Goal: Task Accomplishment & Management: Complete application form

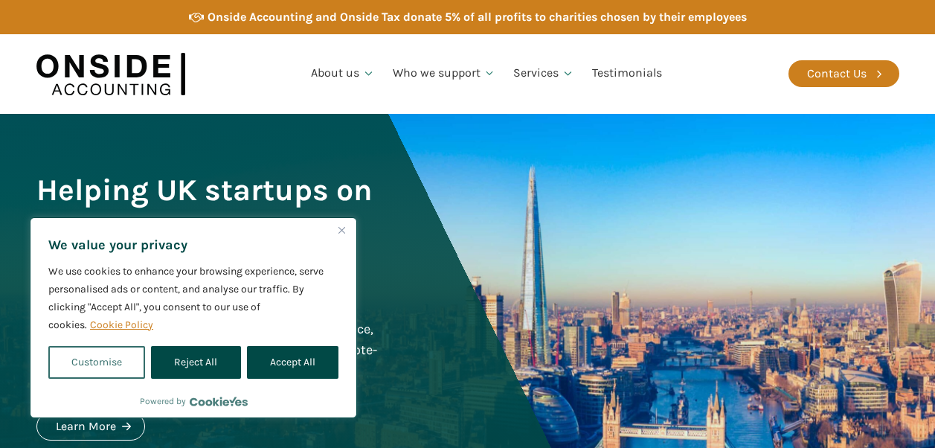
scroll to position [149, 0]
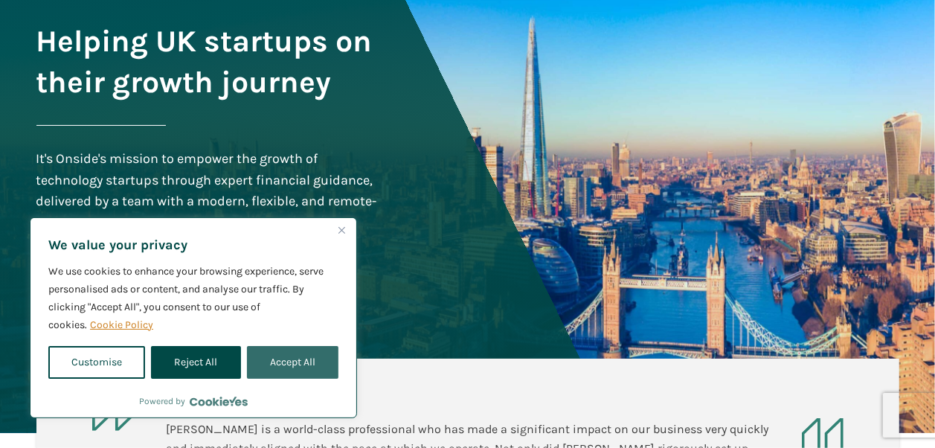
click at [304, 371] on button "Accept All" at bounding box center [293, 362] width 92 height 33
checkbox input "true"
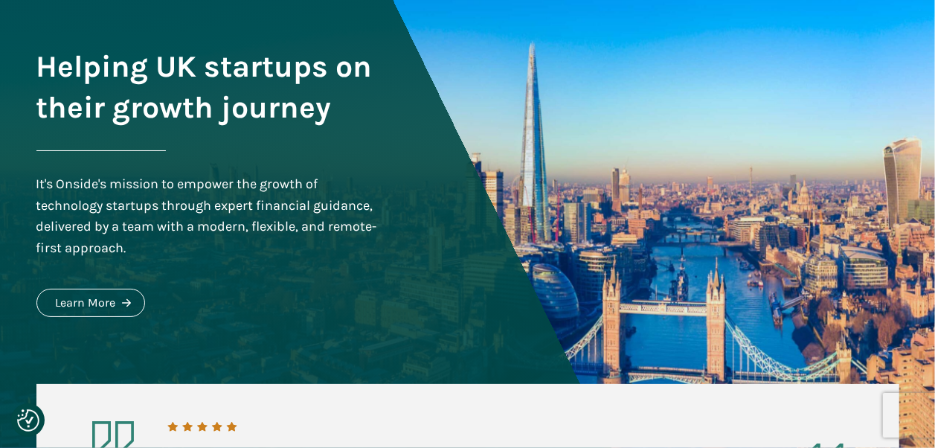
scroll to position [0, 0]
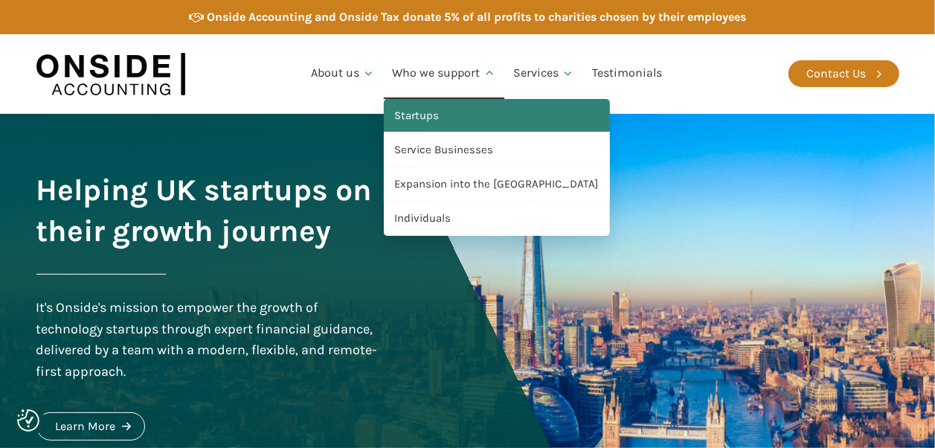
click at [431, 119] on link "Startups" at bounding box center [497, 116] width 226 height 34
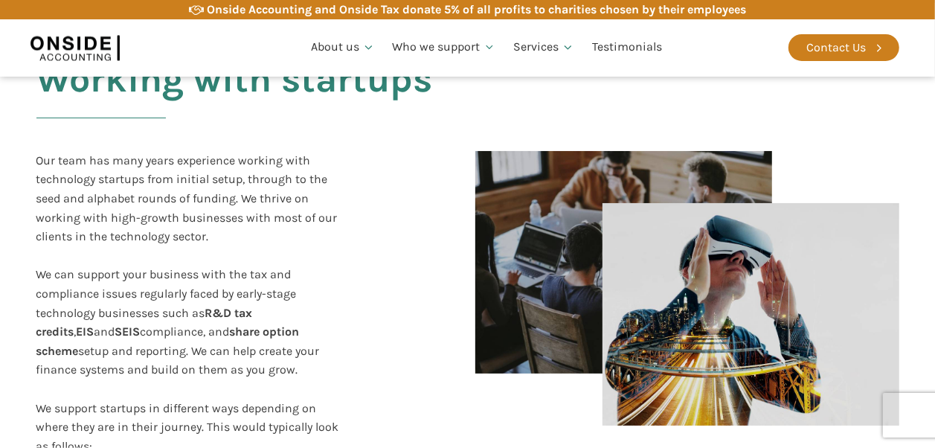
scroll to position [372, 0]
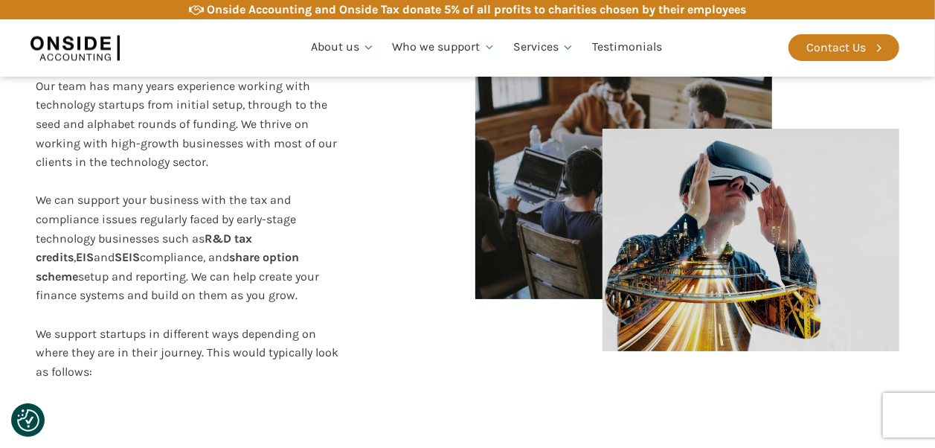
click at [383, 254] on div "Our team has many years experience working with technology startups from initia…" at bounding box center [212, 236] width 352 height 318
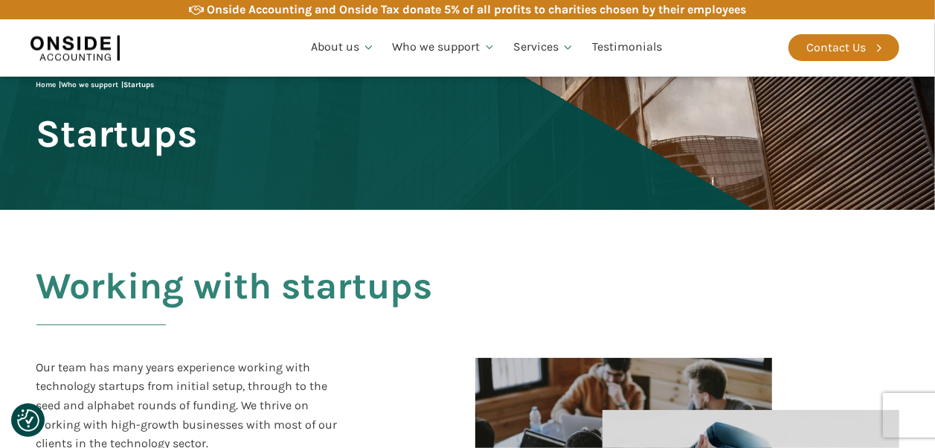
scroll to position [0, 0]
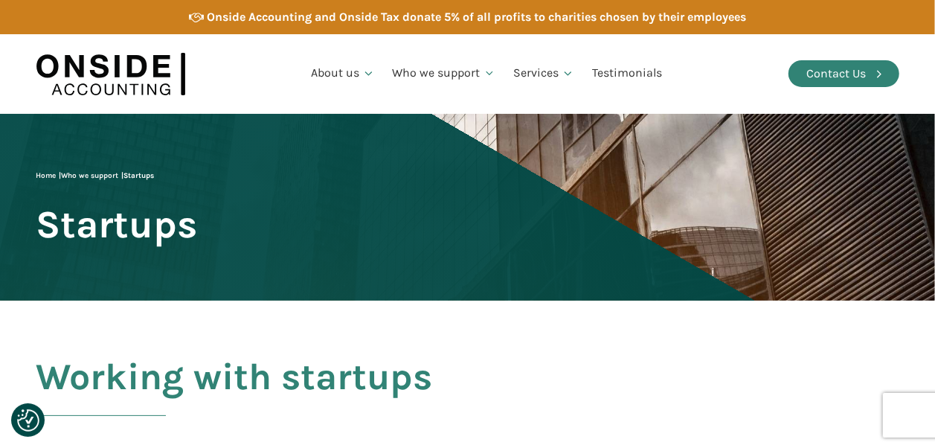
click at [814, 73] on div "Contact Us" at bounding box center [837, 73] width 60 height 19
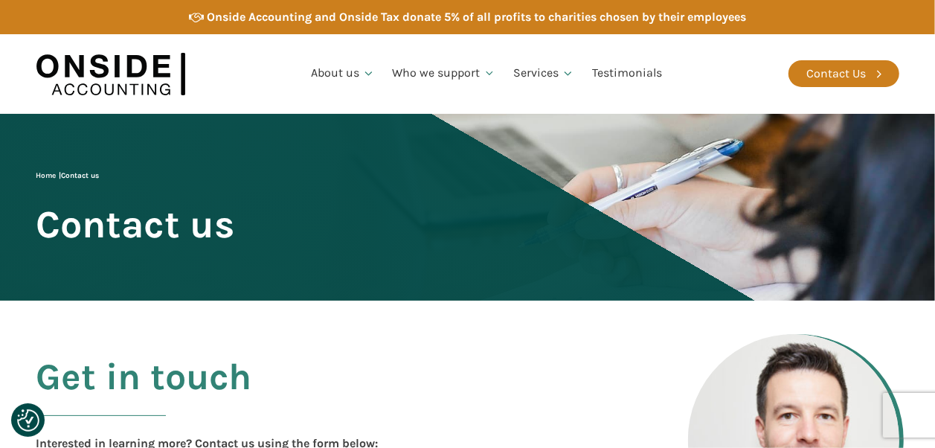
click at [235, 201] on div "Home | Contact us Contact us" at bounding box center [135, 207] width 199 height 75
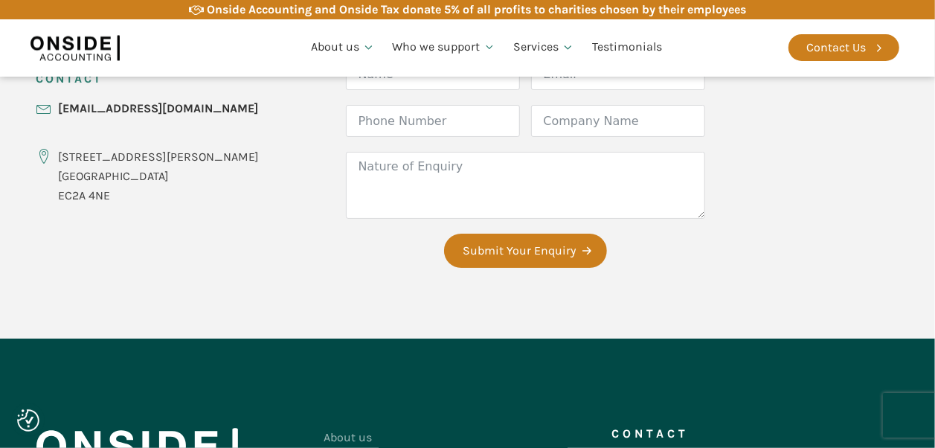
scroll to position [595, 0]
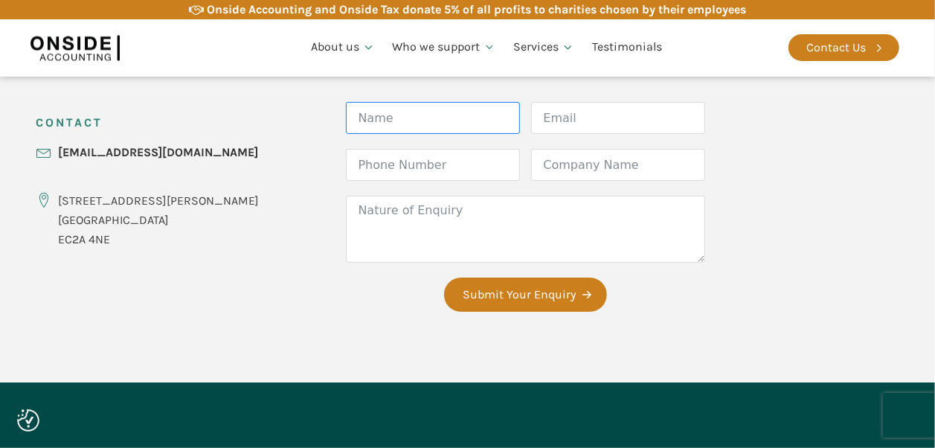
click at [381, 121] on input "Name" at bounding box center [433, 118] width 174 height 32
click at [237, 185] on div "CONTACT [EMAIL_ADDRESS][DOMAIN_NAME] [STREET_ADDRESS][PERSON_NAME] Form Name Em…" at bounding box center [468, 214] width 893 height 336
click at [360, 121] on input "Name" at bounding box center [433, 118] width 174 height 32
type input "[PERSON_NAME]"
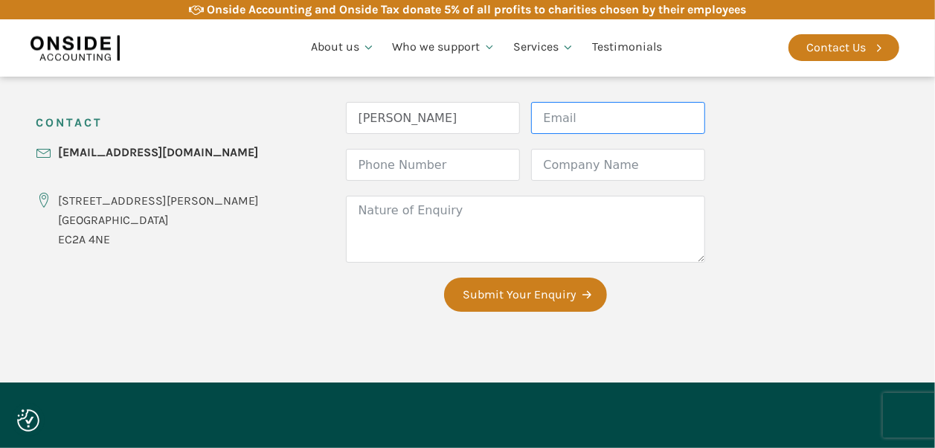
click at [531, 122] on input "Email" at bounding box center [618, 118] width 174 height 32
type input "[PERSON_NAME][EMAIL_ADDRESS][DOMAIN_NAME]"
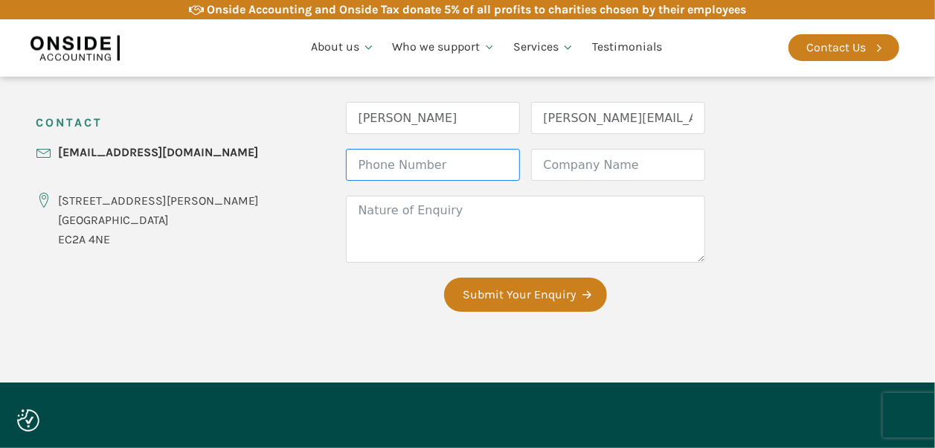
click at [423, 165] on input "Phone Number" at bounding box center [433, 165] width 174 height 32
type input "07938 707310"
drag, startPoint x: 423, startPoint y: 165, endPoint x: 84, endPoint y: 159, distance: 339.3
click at [90, 162] on div "CONTACT [EMAIL_ADDRESS][DOMAIN_NAME] [STREET_ADDRESS][PERSON_NAME] Form Name [P…" at bounding box center [468, 214] width 893 height 336
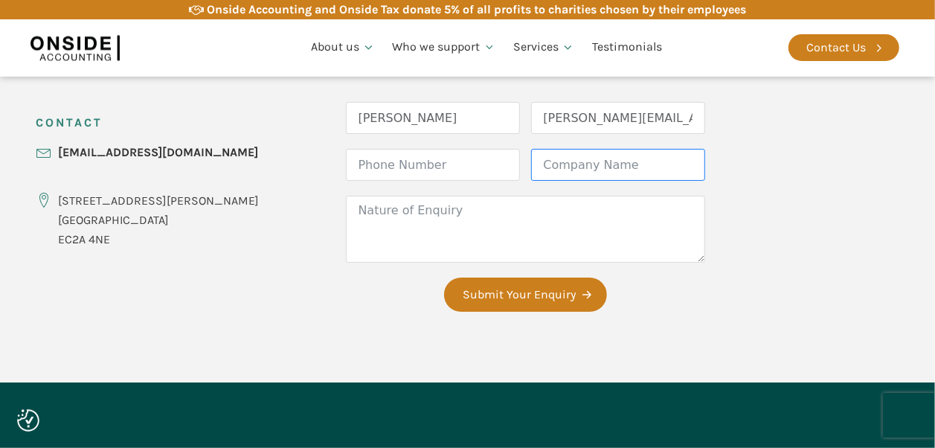
click at [532, 163] on input "Company Name" at bounding box center [618, 165] width 174 height 32
type input "Avanc"
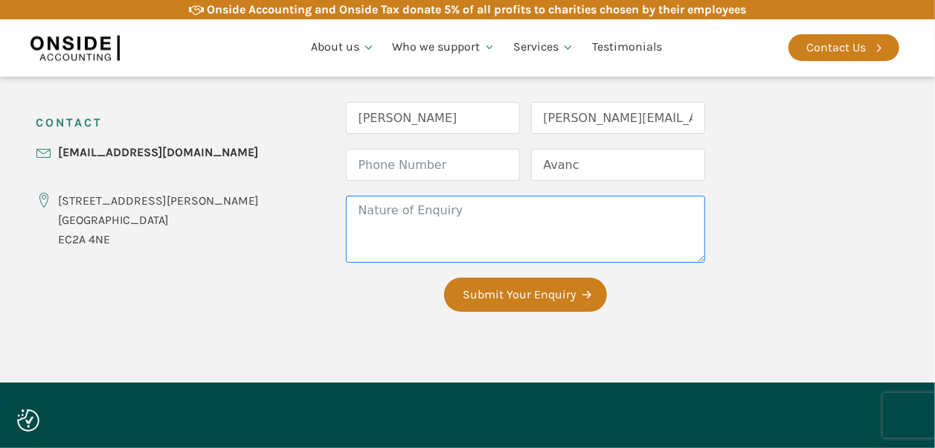
click at [409, 237] on textarea "Nature of Enquiry" at bounding box center [525, 229] width 359 height 67
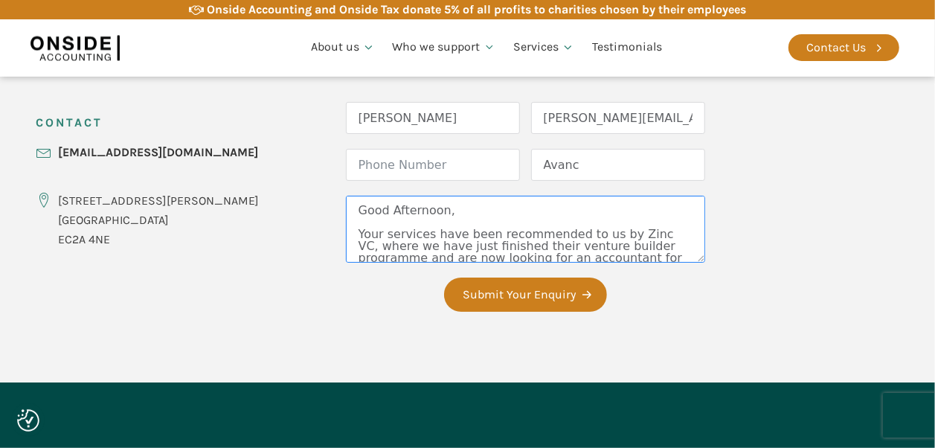
scroll to position [22, 0]
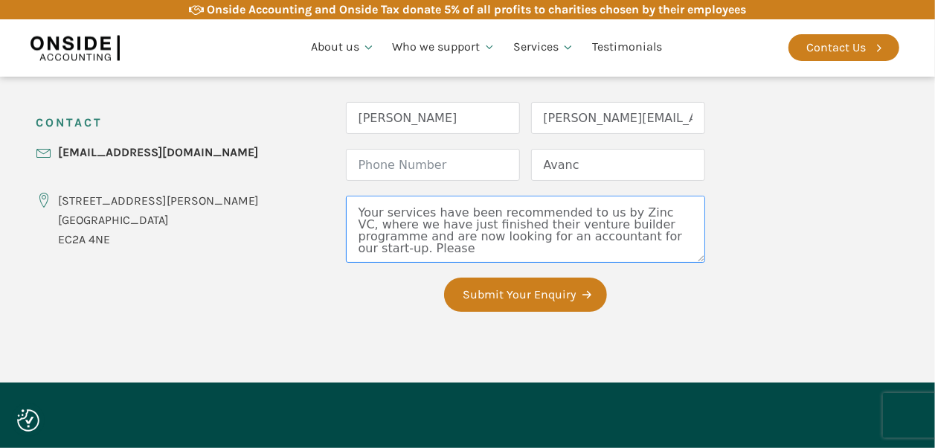
click at [485, 252] on textarea "Good Afternoon, Your services have been recommended to us by Zinc VC, where we …" at bounding box center [525, 229] width 359 height 67
drag, startPoint x: 483, startPoint y: 255, endPoint x: 330, endPoint y: 216, distance: 158.1
click at [346, 216] on textarea "Good Afternoon, Your services have been recommended to us by Zinc VC, where we …" at bounding box center [525, 229] width 359 height 67
click at [692, 283] on div "CONTACT [EMAIL_ADDRESS][DOMAIN_NAME] [STREET_ADDRESS][PERSON_NAME] Form Name [P…" at bounding box center [468, 214] width 893 height 336
click at [437, 248] on textarea "Good Afternoon, Your services have been recommended to us by Zinc VC, where we …" at bounding box center [525, 229] width 359 height 67
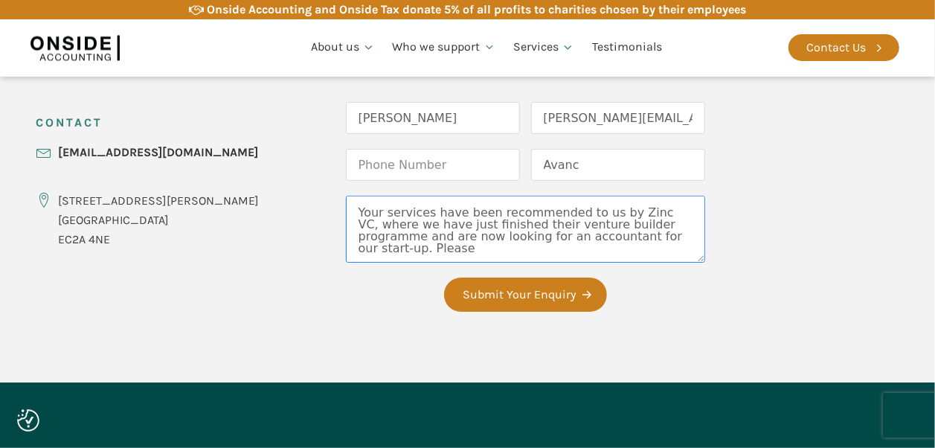
click at [434, 251] on textarea "Good Afternoon, Your services have been recommended to us by Zinc VC, where we …" at bounding box center [525, 229] width 359 height 67
click at [388, 251] on textarea "Good Afternoon, Your services have been recommended to us by Zinc VC, where we …" at bounding box center [525, 229] width 359 height 67
click at [346, 251] on textarea "Good Afternoon, Your services have been recommended to us by Zinc VC, where we …" at bounding box center [525, 229] width 359 height 67
click at [545, 249] on textarea "Good Afternoon, Your services have been recommended to us by Zinc VC, where we …" at bounding box center [525, 229] width 359 height 67
click at [530, 251] on textarea "Good Afternoon, Your services have been recommended to us by Zinc VC, where we …" at bounding box center [525, 229] width 359 height 67
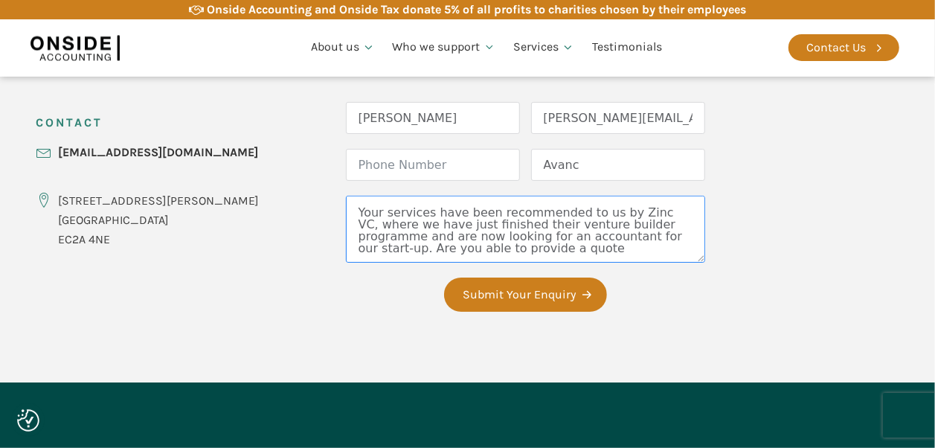
click at [584, 247] on textarea "Good Afternoon, Your services have been recommended to us by Zinc VC, where we …" at bounding box center [525, 229] width 359 height 67
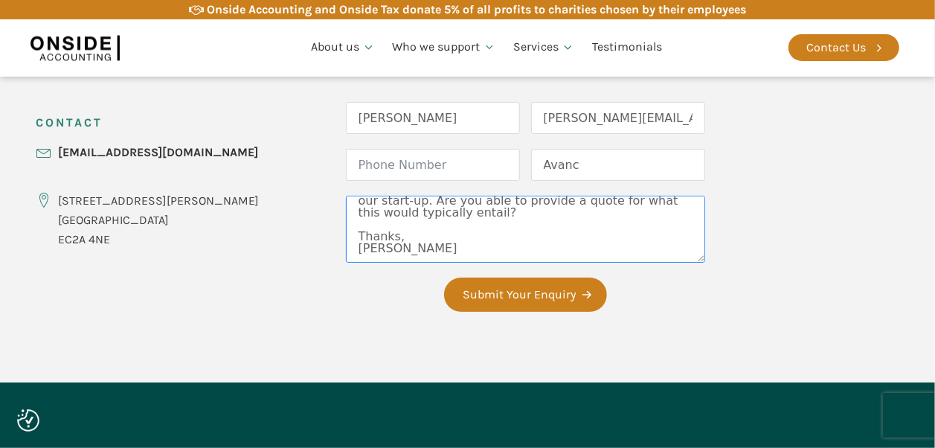
scroll to position [0, 0]
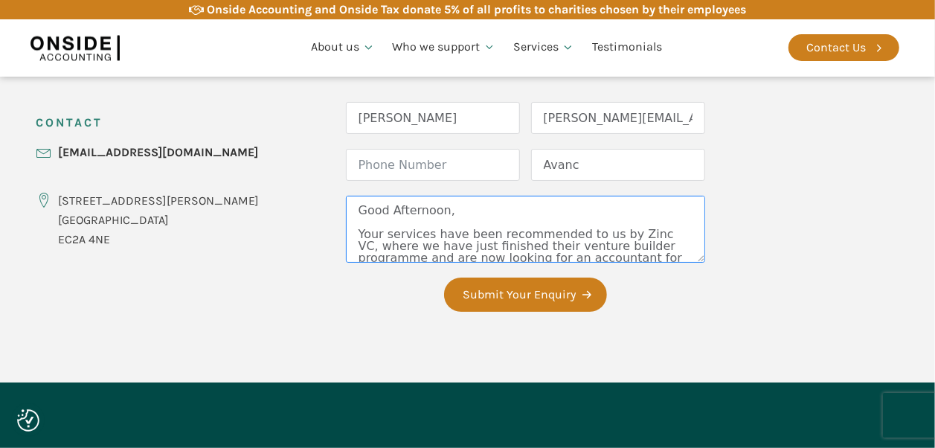
drag, startPoint x: 392, startPoint y: 260, endPoint x: 277, endPoint y: 160, distance: 152.9
click at [277, 160] on div "CONTACT [EMAIL_ADDRESS][DOMAIN_NAME] [STREET_ADDRESS][PERSON_NAME] Form Name [P…" at bounding box center [468, 214] width 893 height 336
type textarea "Good Afternoon, Your services have been recommended to us by Zinc VC, where we …"
click at [217, 275] on div "CONTACT [EMAIL_ADDRESS][DOMAIN_NAME] [STREET_ADDRESS][PERSON_NAME] Form Name [P…" at bounding box center [468, 214] width 893 height 336
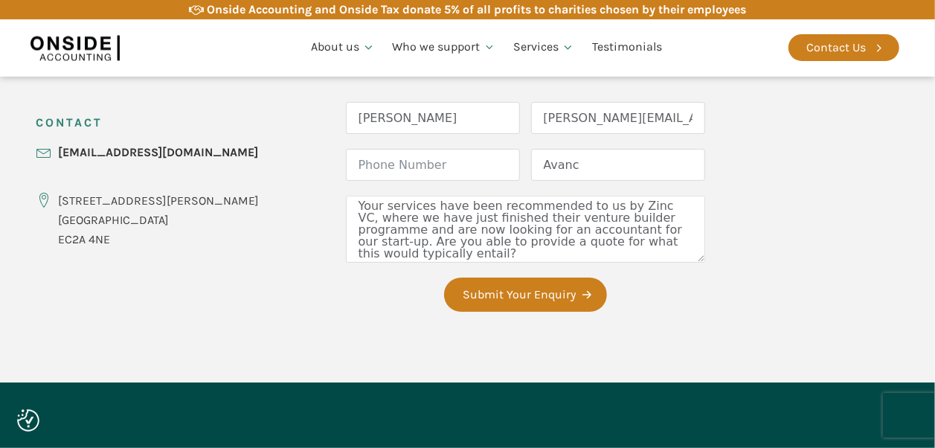
scroll to position [69, 0]
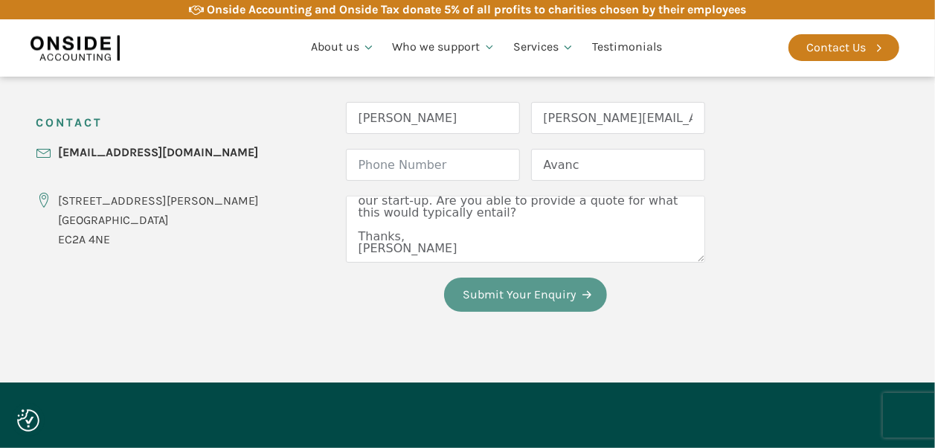
click at [483, 295] on button "Submit Your Enquiry" at bounding box center [525, 294] width 163 height 34
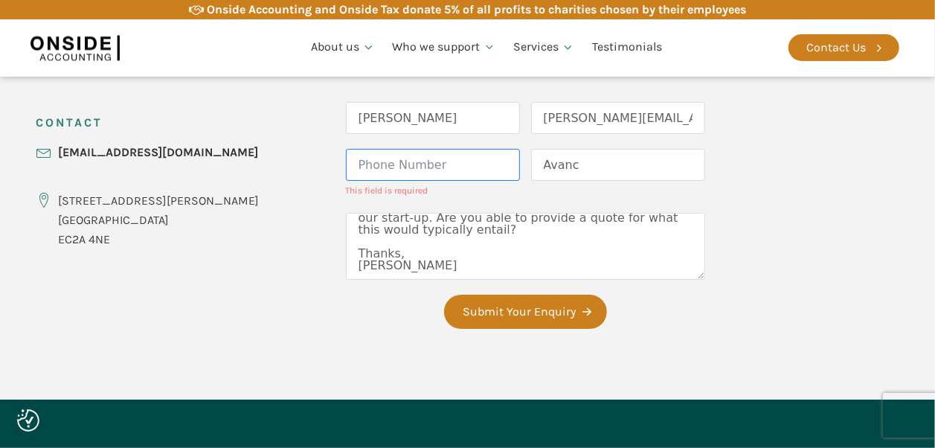
click at [414, 167] on input "Phone Number" at bounding box center [433, 165] width 174 height 32
type input "07938707310"
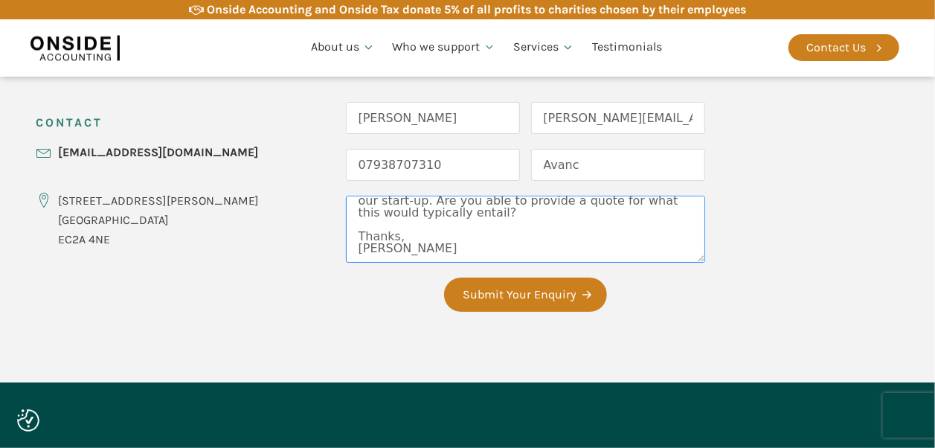
click at [405, 257] on textarea "Good Afternoon, Your services have been recommended to us by Zinc VC, where we …" at bounding box center [525, 229] width 359 height 67
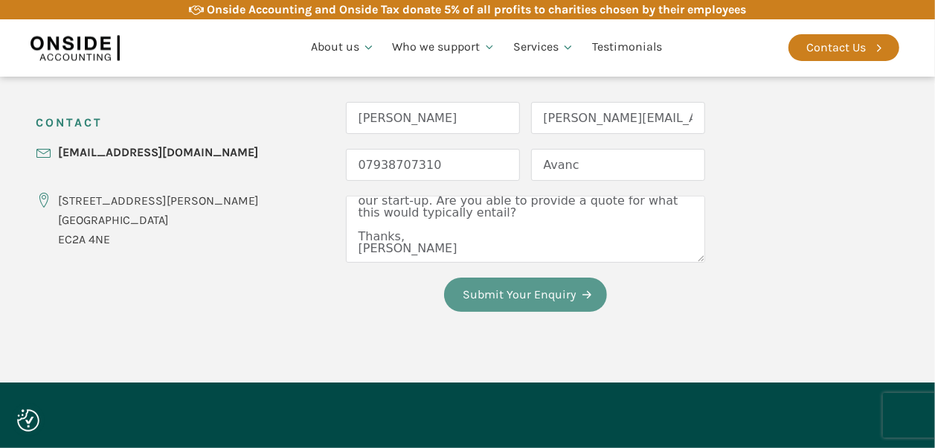
click at [472, 301] on button "Submit Your Enquiry" at bounding box center [525, 294] width 163 height 34
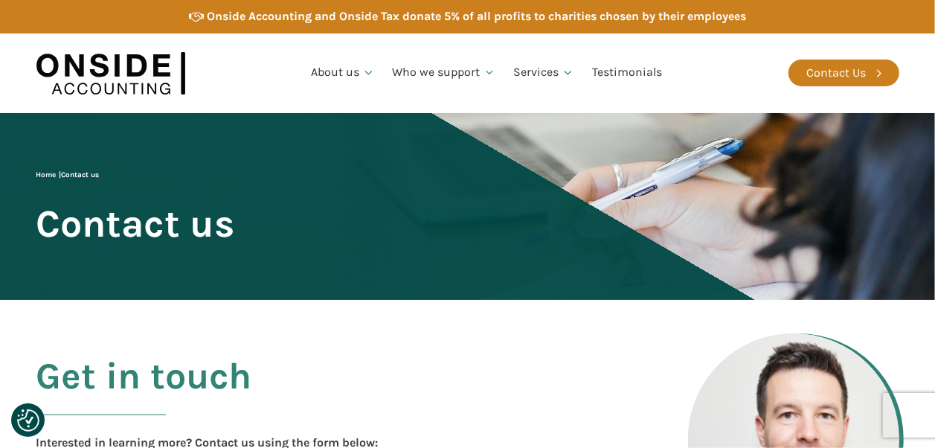
scroll to position [0, 0]
